Goal: Information Seeking & Learning: Find specific fact

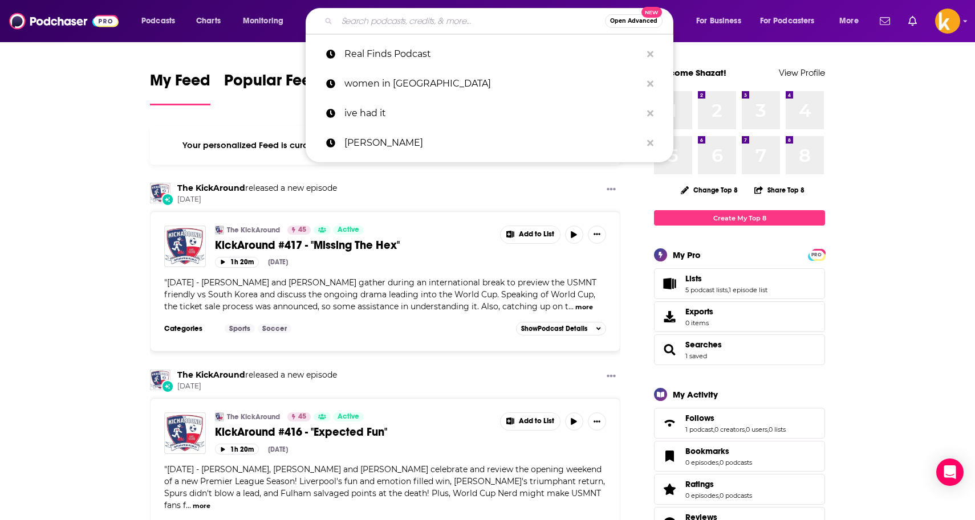
click at [386, 18] on input "Search podcasts, credits, & more..." at bounding box center [471, 21] width 268 height 18
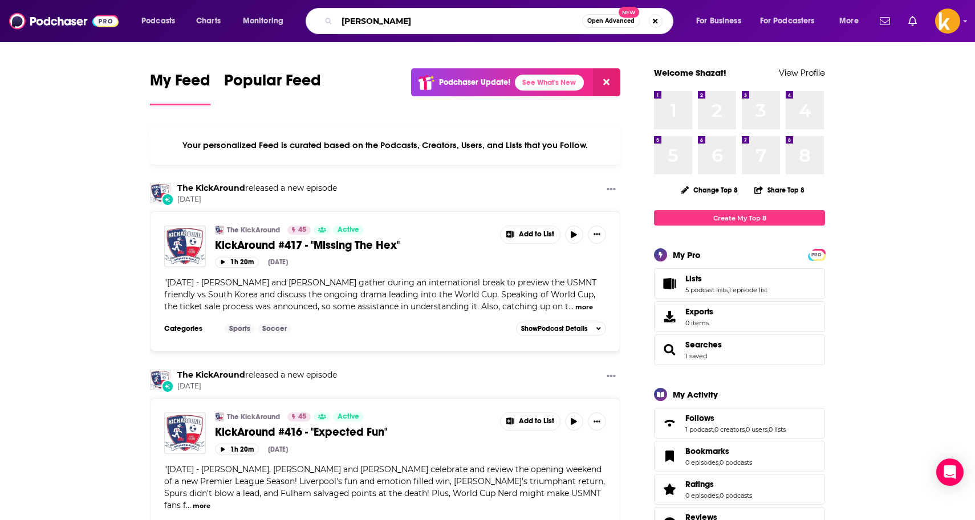
type input "[PERSON_NAME]"
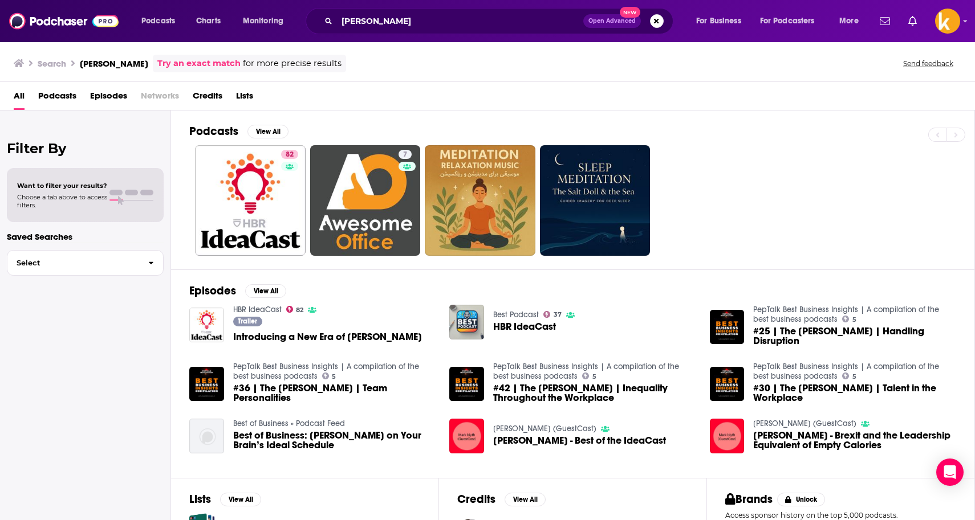
click at [306, 331] on div "Trailer Introducing a New Era of [PERSON_NAME]" at bounding box center [327, 331] width 189 height 29
click at [333, 328] on div "Trailer Introducing a New Era of [PERSON_NAME]" at bounding box center [327, 331] width 189 height 29
click at [210, 324] on img "Introducing a New Era of HBR IdeaCast" at bounding box center [206, 325] width 35 height 35
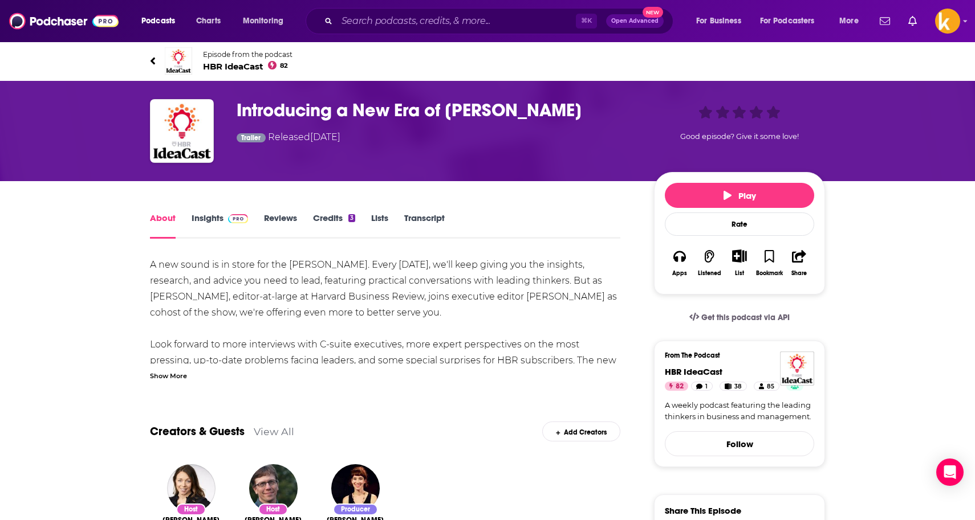
click at [329, 215] on link "Credits 3" at bounding box center [334, 226] width 42 height 26
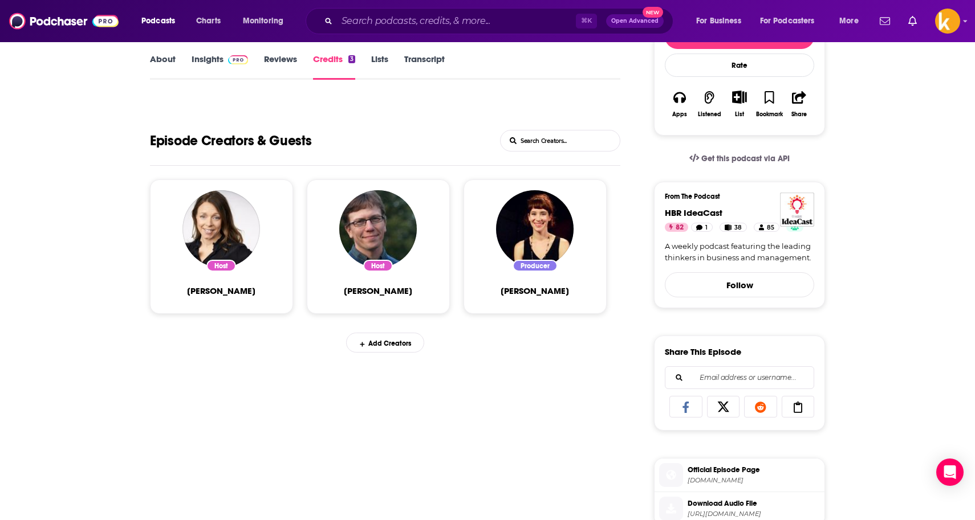
scroll to position [162, 0]
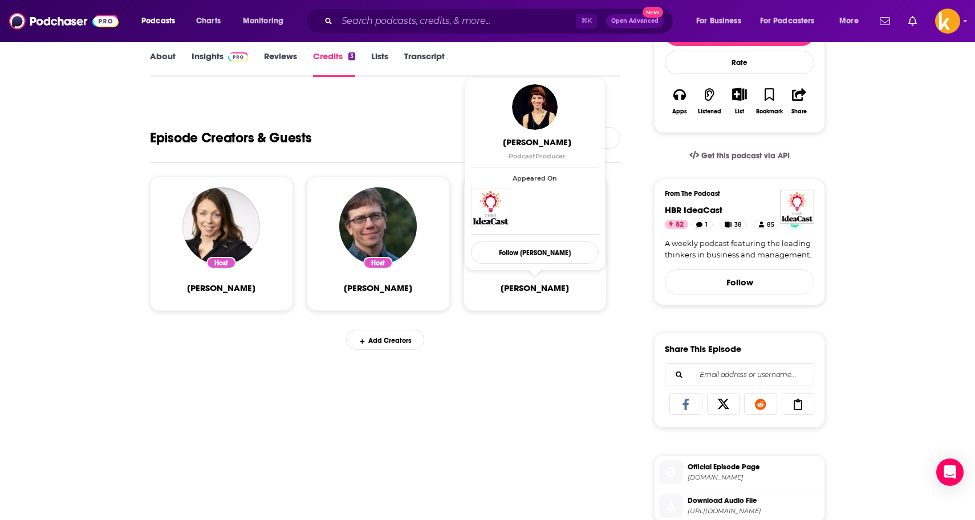
click at [528, 288] on span "[PERSON_NAME]" at bounding box center [535, 288] width 68 height 11
